Goal: Navigation & Orientation: Find specific page/section

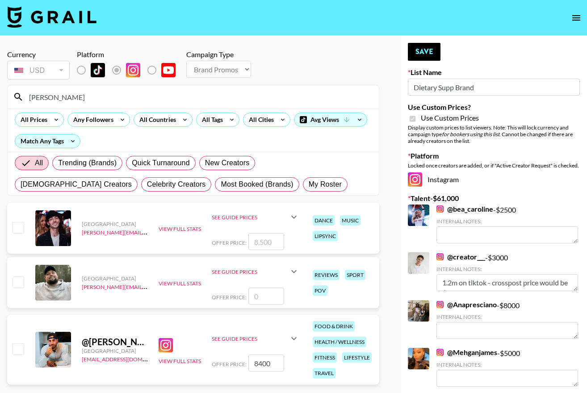
select select "Brand"
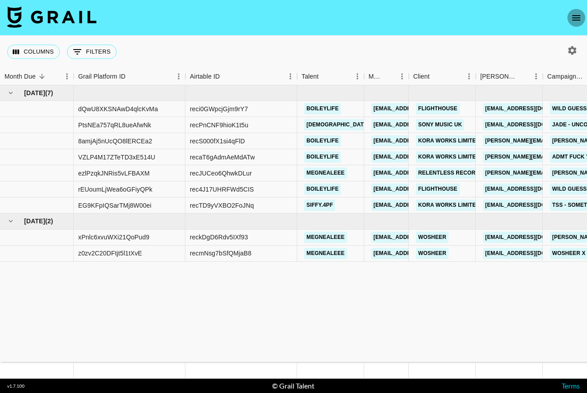
click at [577, 14] on icon "open drawer" at bounding box center [576, 18] width 11 height 11
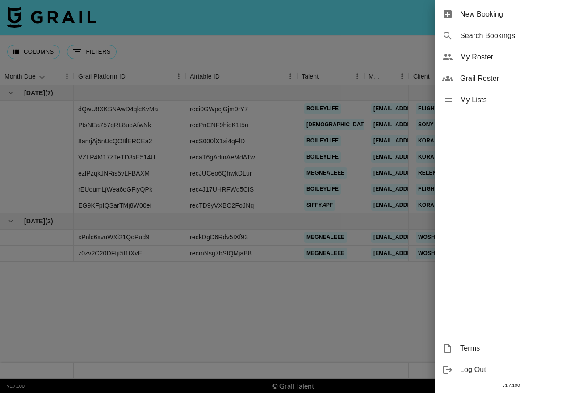
click at [481, 59] on span "My Roster" at bounding box center [520, 57] width 120 height 11
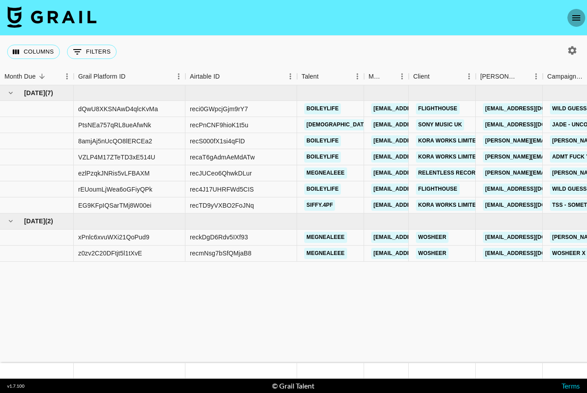
click at [573, 15] on icon "open drawer" at bounding box center [577, 17] width 8 height 5
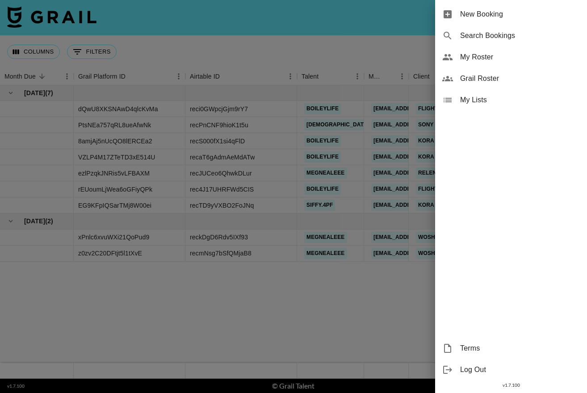
click at [477, 63] on div "My Roster" at bounding box center [511, 56] width 152 height 21
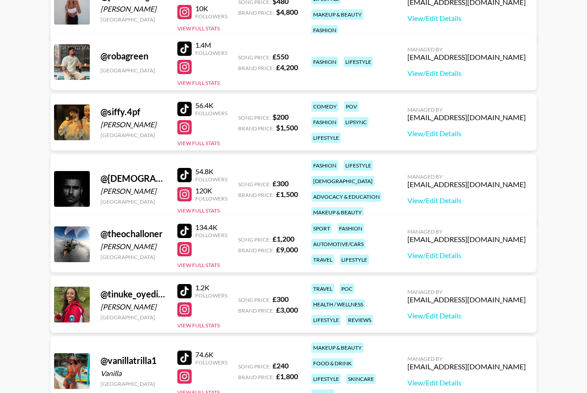
scroll to position [1069, 0]
